Goal: Task Accomplishment & Management: Manage account settings

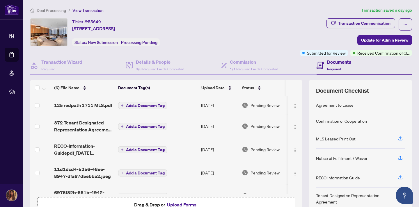
click at [237, 46] on div "Ticket #: 55649 1711-125 Redpath Ave, Toronto, Ontario M4S 2J9, Canada Status: …" at bounding box center [163, 32] width 267 height 28
click at [337, 44] on div "Transaction Communication Update for Admin Review Submitted for Review Received…" at bounding box center [356, 37] width 112 height 38
click at [300, 36] on div "Transaction Communication Update for Admin Review Submitted for Review Received…" at bounding box center [356, 37] width 112 height 38
click at [141, 106] on span "Add a Document Tag" at bounding box center [145, 106] width 39 height 4
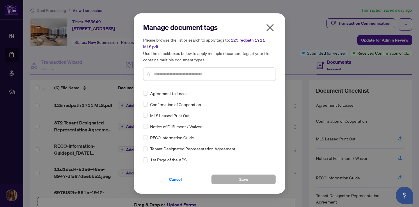
click at [162, 116] on span "MLS Leased Print Out" at bounding box center [170, 115] width 40 height 6
click at [234, 183] on button "Save" at bounding box center [243, 180] width 65 height 10
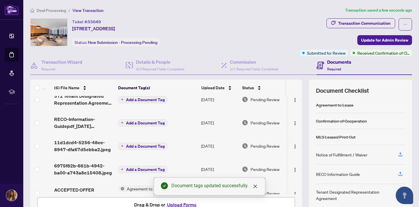
scroll to position [46, 0]
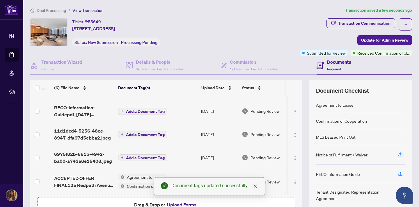
click at [144, 110] on span "Add a Document Tag" at bounding box center [145, 111] width 39 height 4
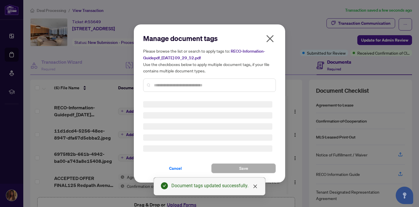
click at [162, 85] on div "Manage document tags Please browse the list or search to apply tags to: RECO-In…" at bounding box center [209, 65] width 133 height 63
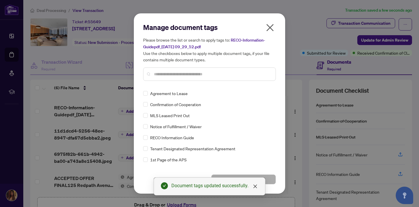
click at [165, 139] on span "RECO Information Guide" at bounding box center [172, 137] width 44 height 6
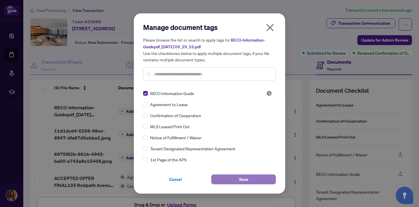
click at [228, 183] on button "Save" at bounding box center [243, 180] width 65 height 10
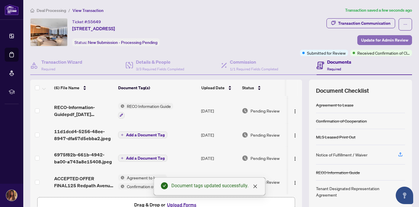
click at [374, 39] on span "Update for Admin Review" at bounding box center [384, 40] width 47 height 9
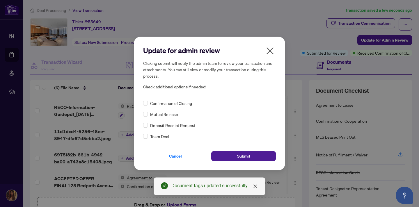
click at [148, 102] on div "Confirmation of Closing" at bounding box center [209, 103] width 133 height 6
click at [227, 159] on button "Submit" at bounding box center [243, 156] width 65 height 10
